Goal: Navigation & Orientation: Find specific page/section

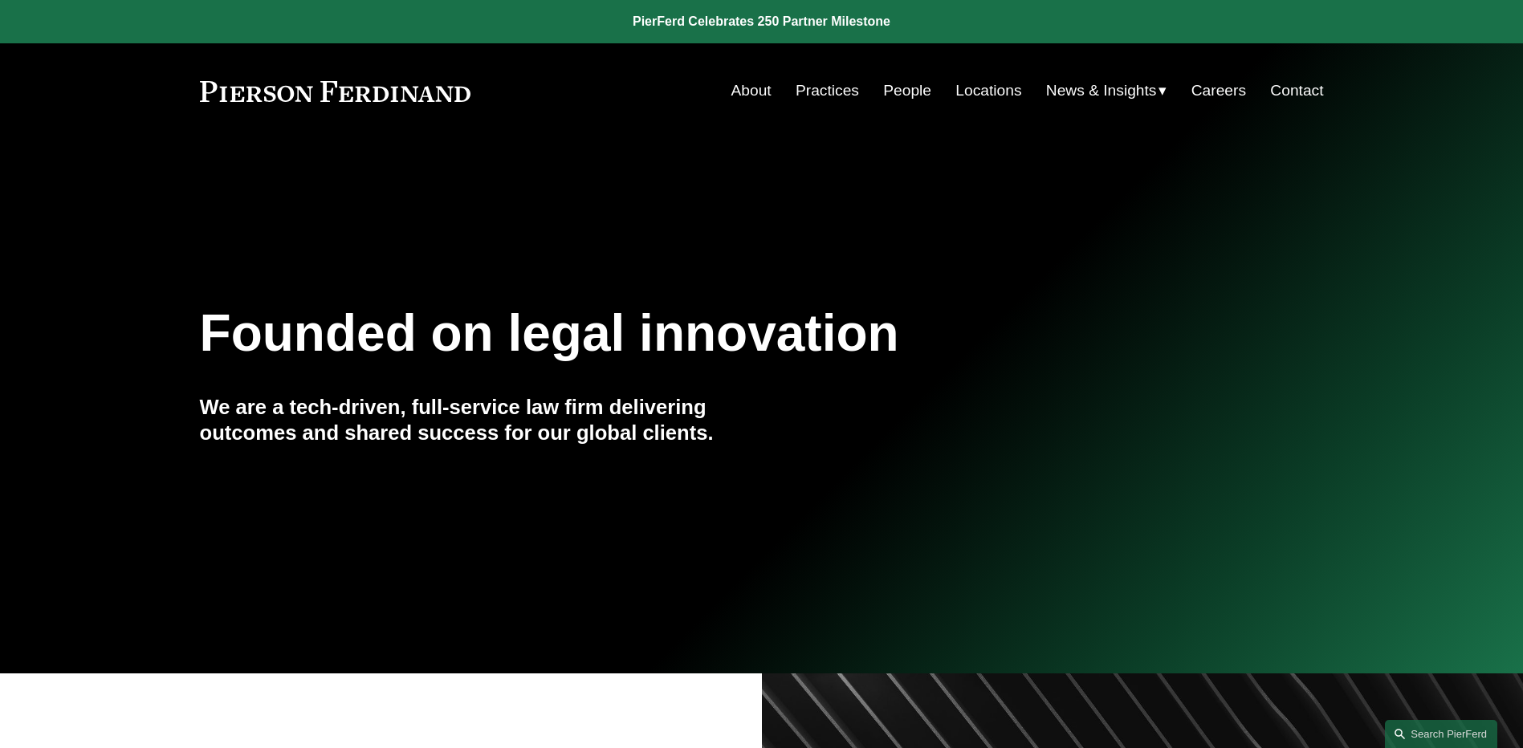
click at [890, 83] on link "People" at bounding box center [907, 90] width 48 height 31
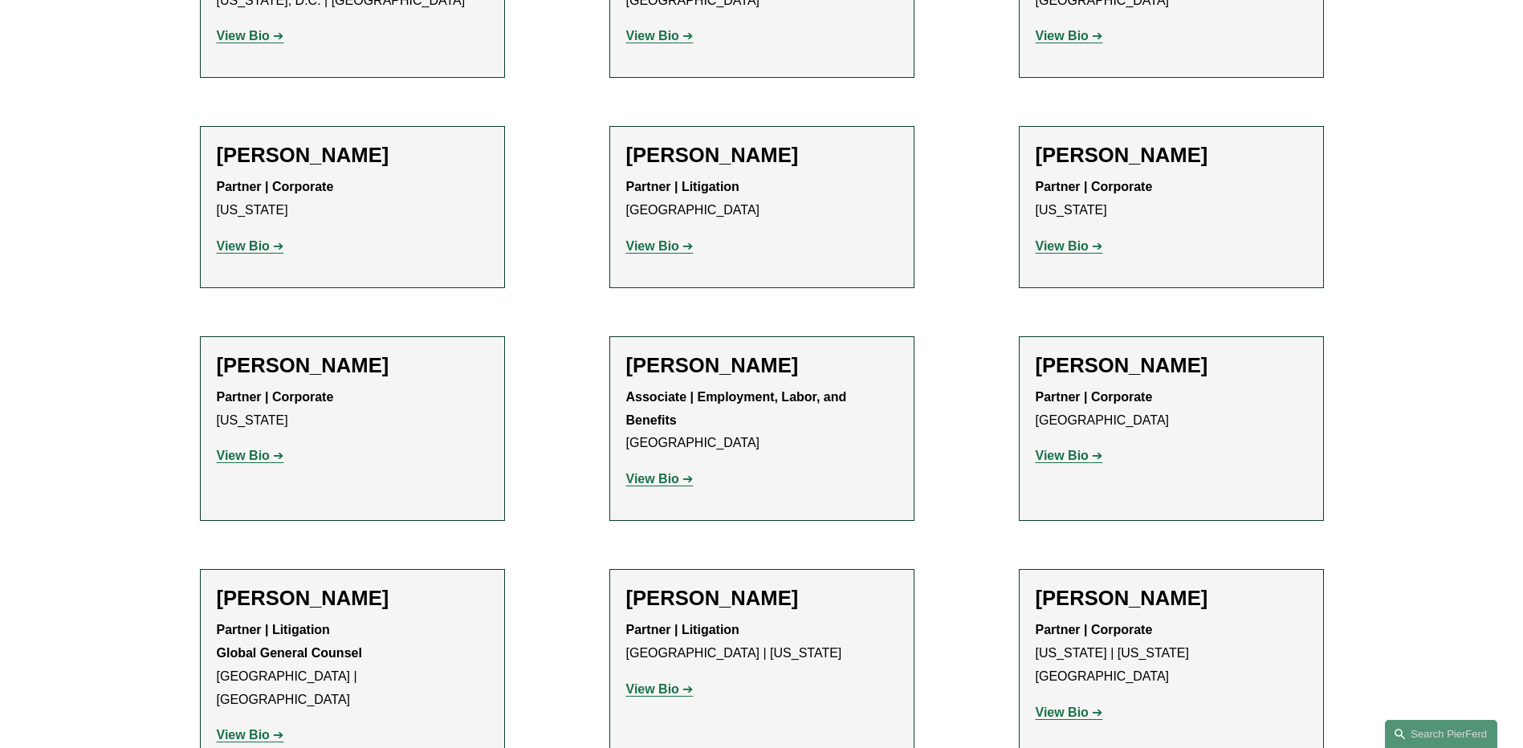
scroll to position [7788, 0]
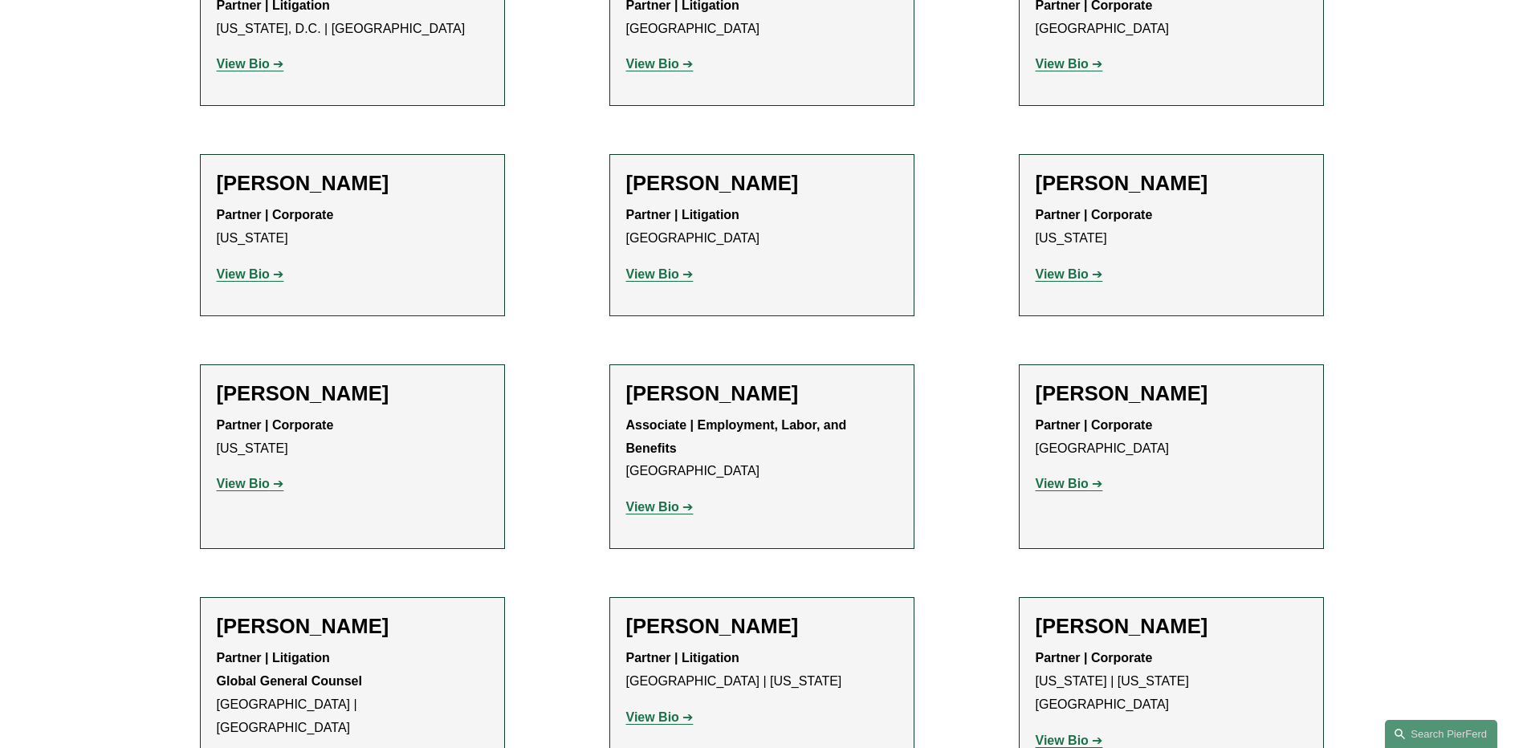
click at [1074, 477] on strong "View Bio" at bounding box center [1062, 484] width 53 height 14
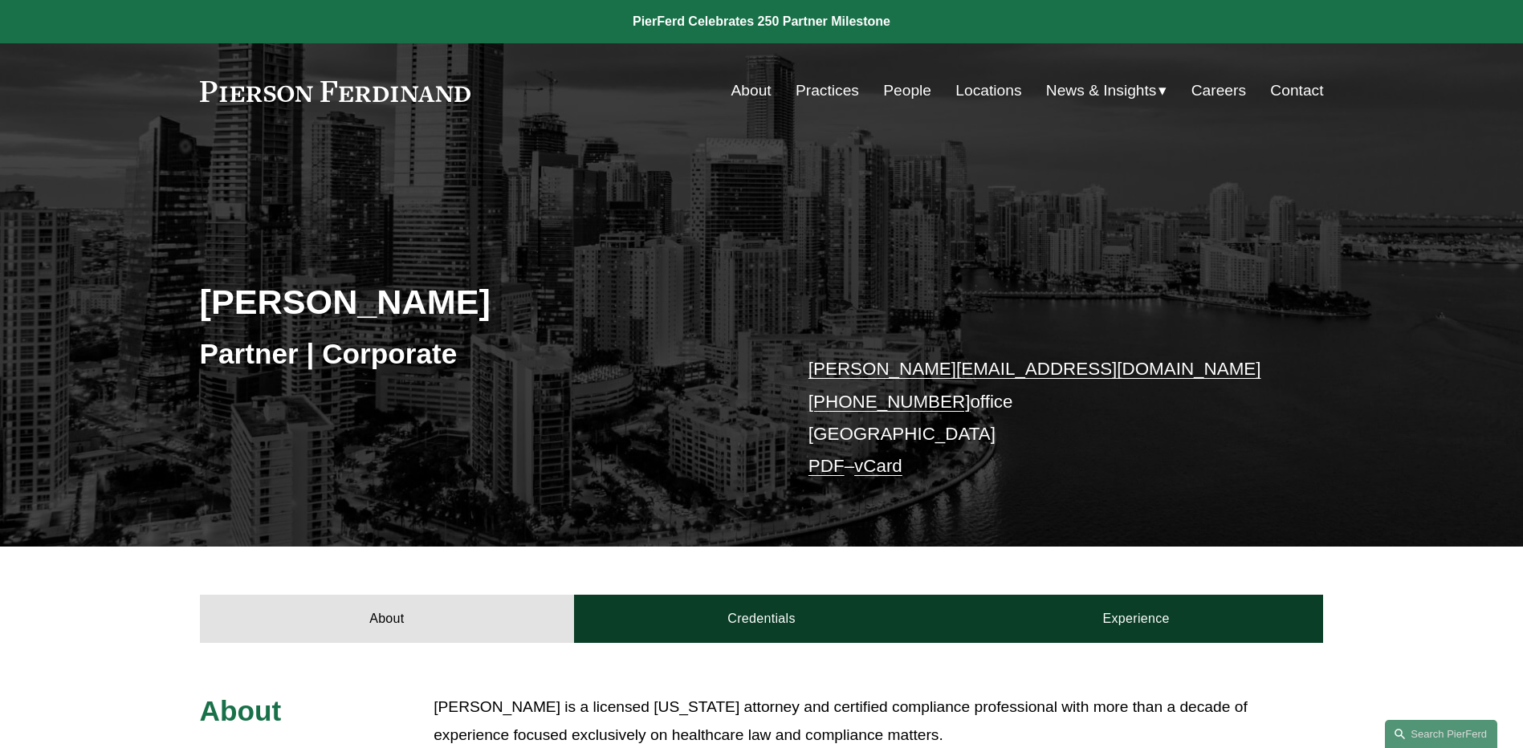
click at [177, 465] on div "William Gruitza Partner | Corporate william.gruitza@pierferd.com +1.772.882.633…" at bounding box center [761, 366] width 1523 height 362
